Goal: Find specific page/section: Find specific page/section

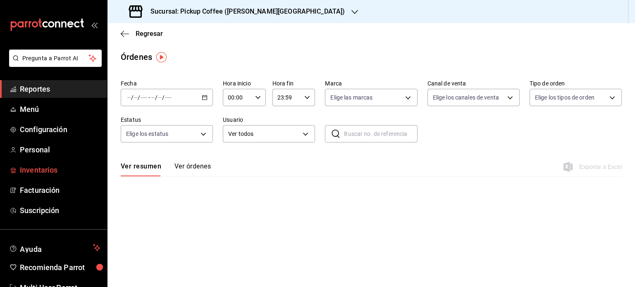
click at [43, 171] on span "Inventarios" at bounding box center [60, 169] width 81 height 11
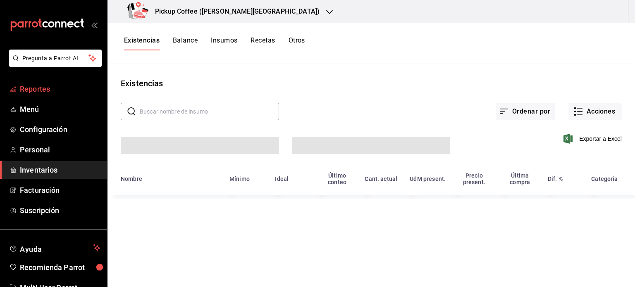
click at [34, 88] on span "Reportes" at bounding box center [60, 88] width 81 height 11
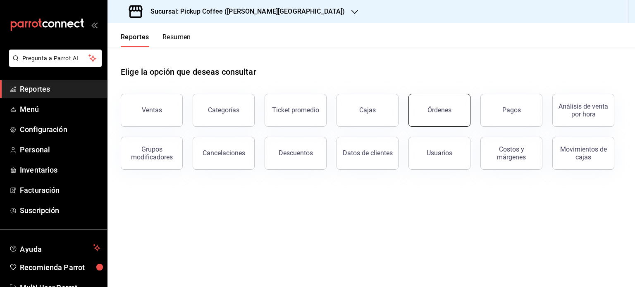
click at [435, 119] on button "Órdenes" at bounding box center [439, 110] width 62 height 33
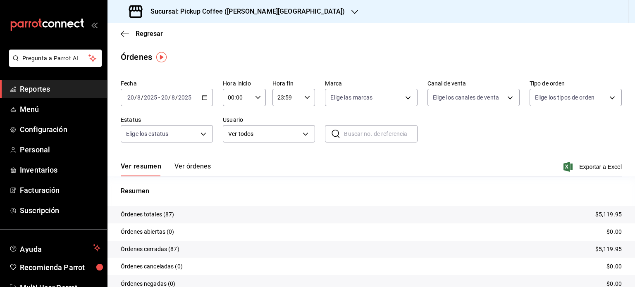
click at [203, 98] on icon "button" at bounding box center [205, 98] width 6 height 6
click at [155, 99] on input "2025" at bounding box center [150, 97] width 14 height 7
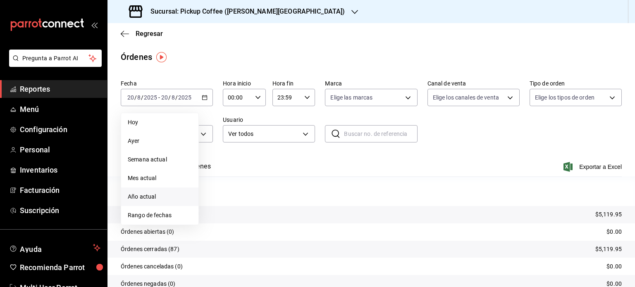
click at [150, 195] on span "Año actual" at bounding box center [160, 197] width 64 height 9
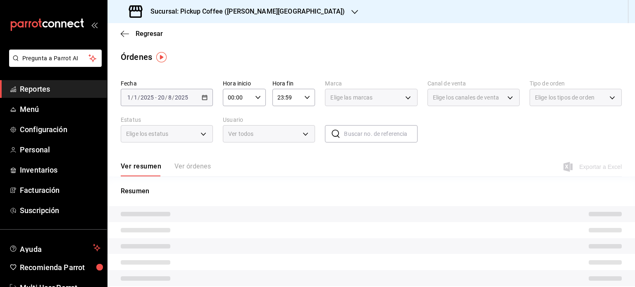
click at [159, 56] on img "button" at bounding box center [161, 57] width 10 height 10
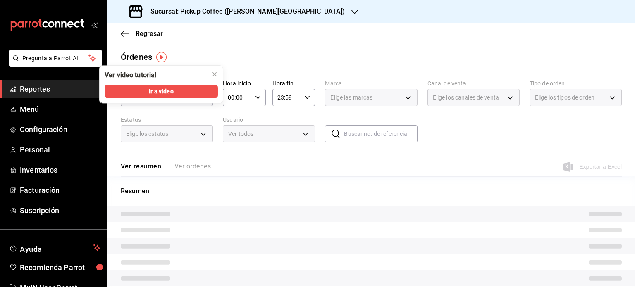
click at [253, 46] on main "Regresar Órdenes Fecha [DATE] [DATE] - [DATE] [DATE] Hora inicio 00:00 Hora ini…" at bounding box center [370, 170] width 527 height 295
click at [351, 12] on icon "button" at bounding box center [354, 12] width 7 height 7
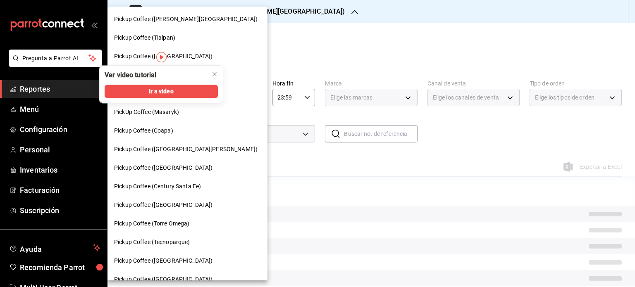
click at [279, 12] on div at bounding box center [317, 143] width 635 height 287
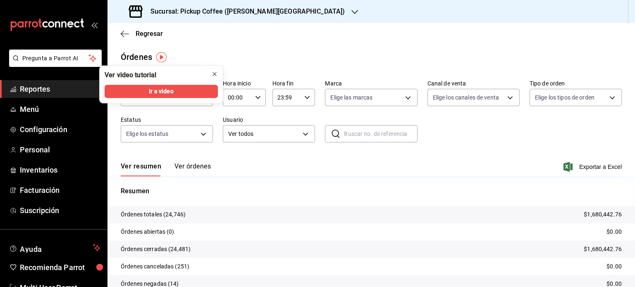
click at [214, 73] on icon "close" at bounding box center [214, 74] width 7 height 7
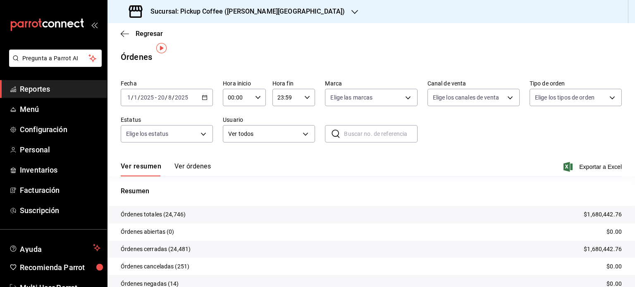
scroll to position [37, 0]
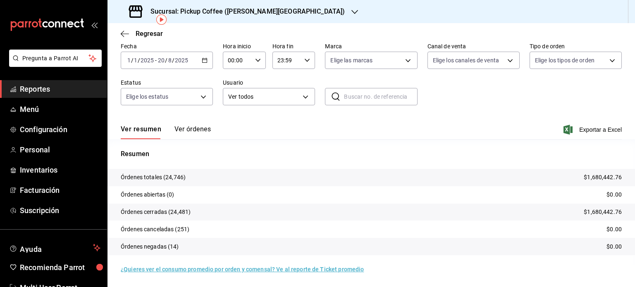
click at [182, 129] on button "Ver órdenes" at bounding box center [192, 132] width 36 height 14
